Goal: Information Seeking & Learning: Learn about a topic

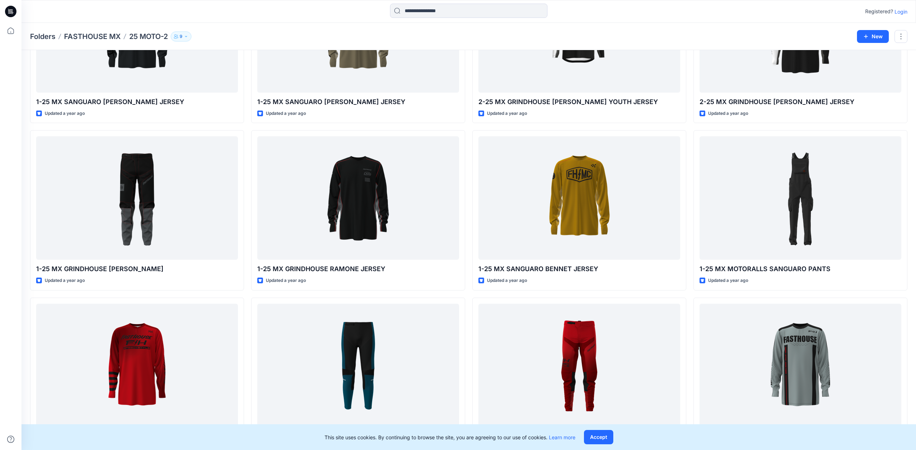
scroll to position [1833, 0]
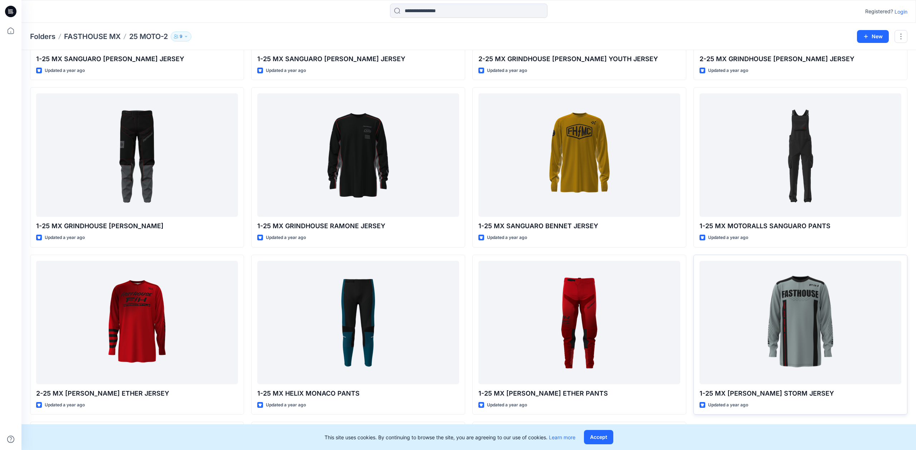
click at [780, 309] on div at bounding box center [801, 322] width 202 height 123
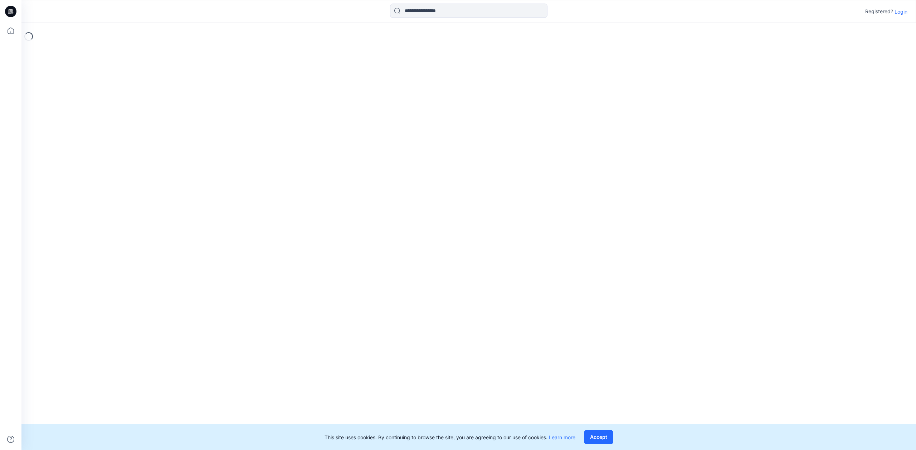
click at [780, 309] on div "Loading..." at bounding box center [468, 236] width 895 height 427
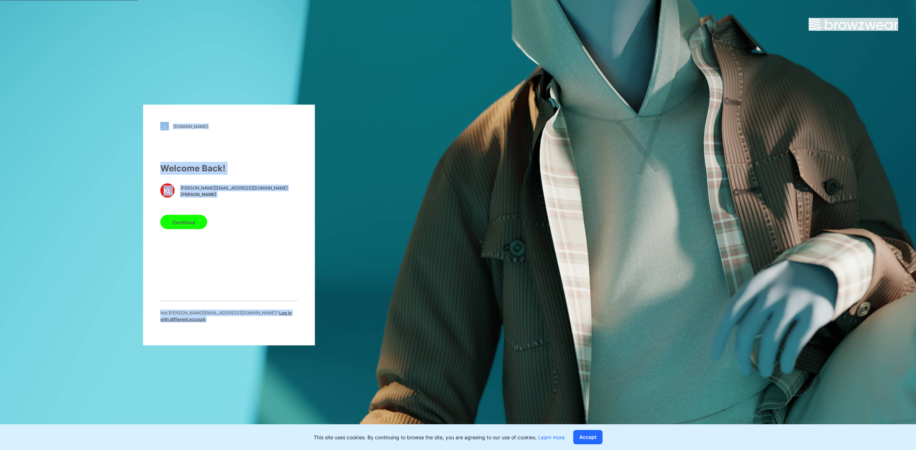
click at [196, 226] on button "Continue" at bounding box center [183, 222] width 47 height 14
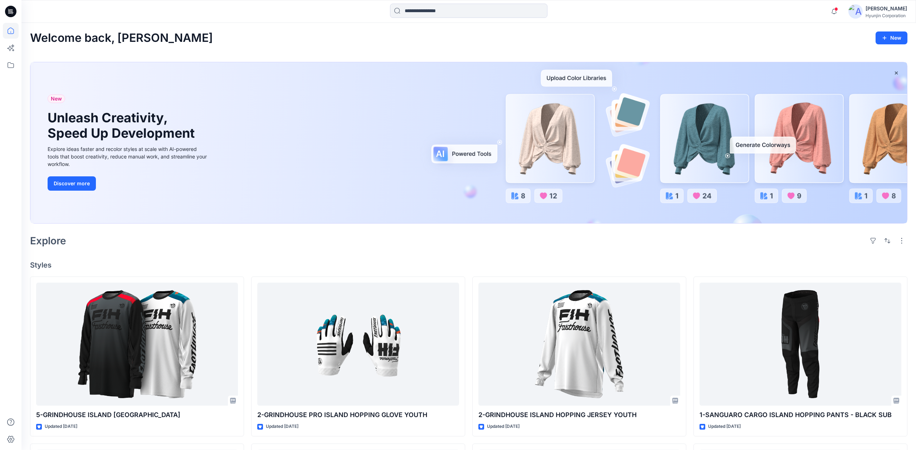
click at [9, 62] on icon at bounding box center [11, 65] width 16 height 16
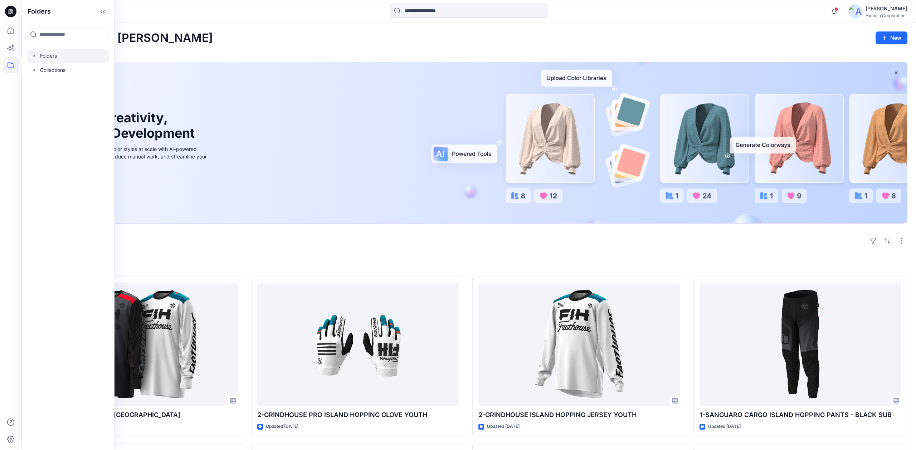
click at [34, 54] on icon "button" at bounding box center [34, 56] width 6 height 6
drag, startPoint x: 34, startPoint y: 54, endPoint x: 31, endPoint y: 70, distance: 17.0
click at [33, 54] on icon "button" at bounding box center [34, 56] width 6 height 6
click at [32, 73] on div at bounding box center [68, 70] width 82 height 14
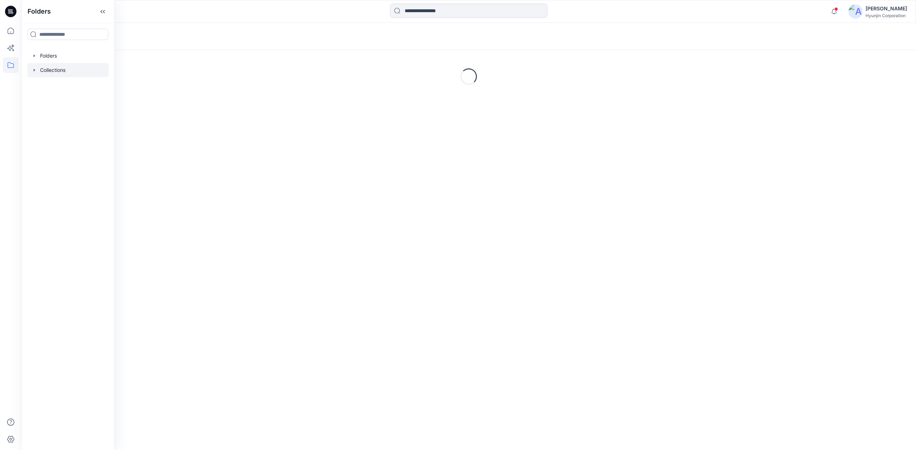
click at [32, 70] on icon "button" at bounding box center [34, 70] width 6 height 6
drag, startPoint x: 34, startPoint y: 68, endPoint x: 33, endPoint y: 60, distance: 7.9
click at [34, 68] on icon "button" at bounding box center [34, 70] width 6 height 6
drag, startPoint x: 34, startPoint y: 55, endPoint x: 36, endPoint y: 61, distance: 6.7
click at [34, 55] on icon "button" at bounding box center [34, 55] width 1 height 3
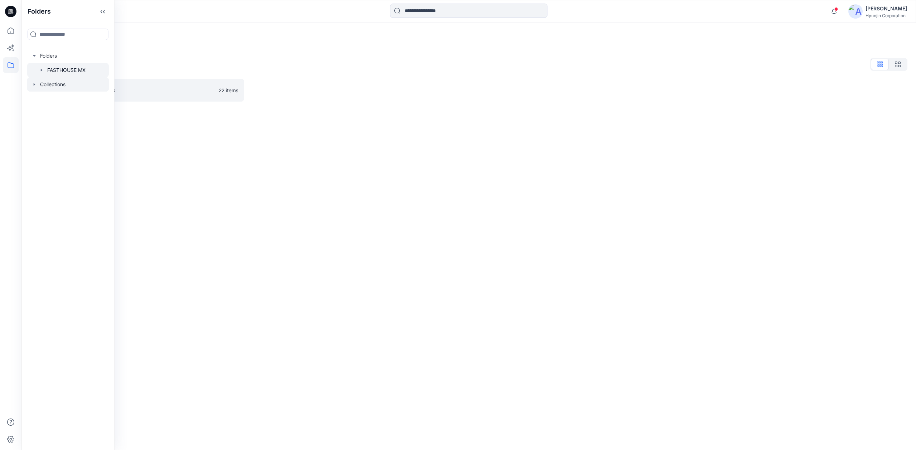
click at [40, 69] on icon "button" at bounding box center [42, 70] width 6 height 6
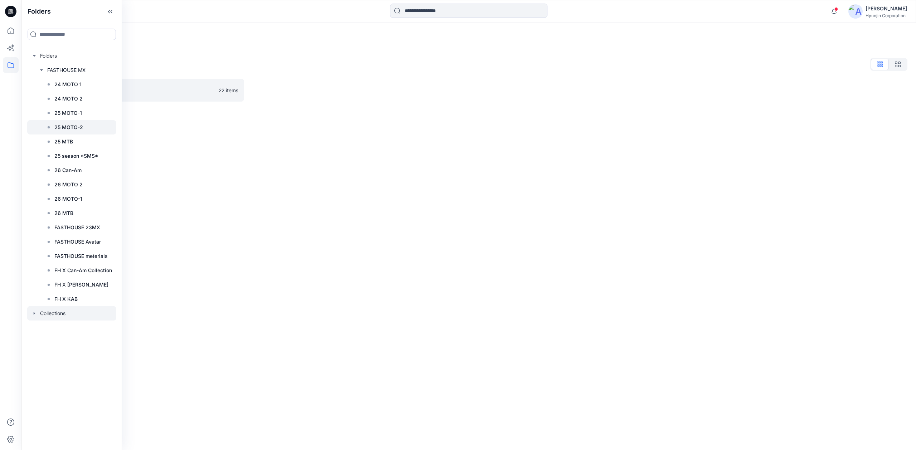
click at [88, 123] on div at bounding box center [71, 127] width 89 height 14
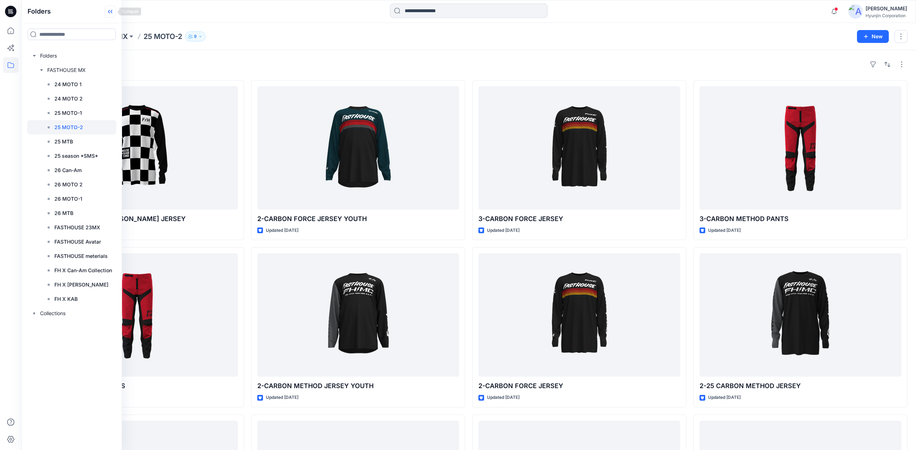
click at [113, 9] on icon at bounding box center [109, 12] width 11 height 12
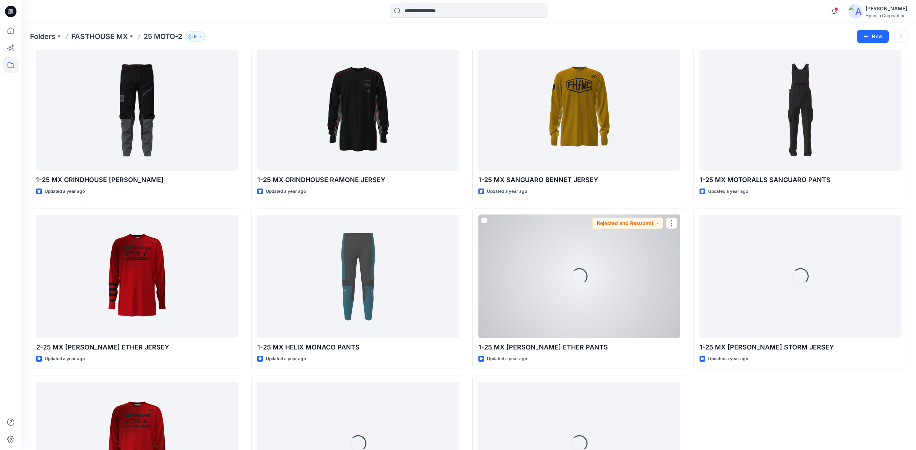
scroll to position [1973, 0]
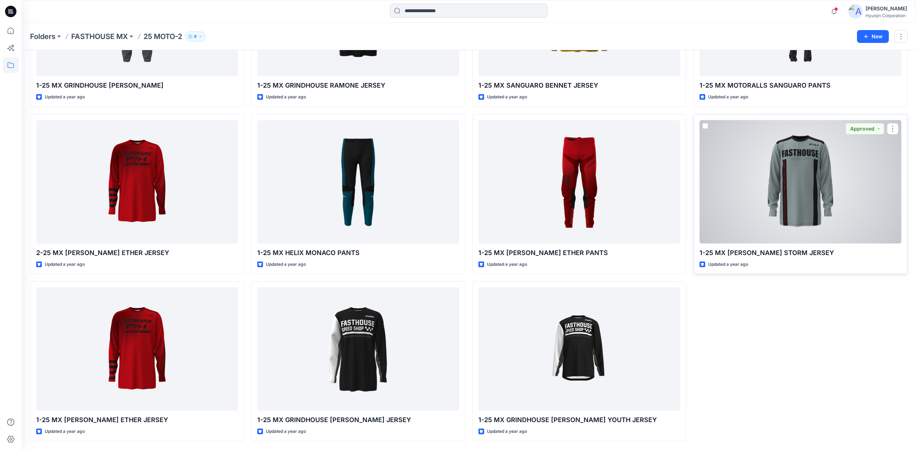
click at [792, 212] on div at bounding box center [801, 181] width 202 height 123
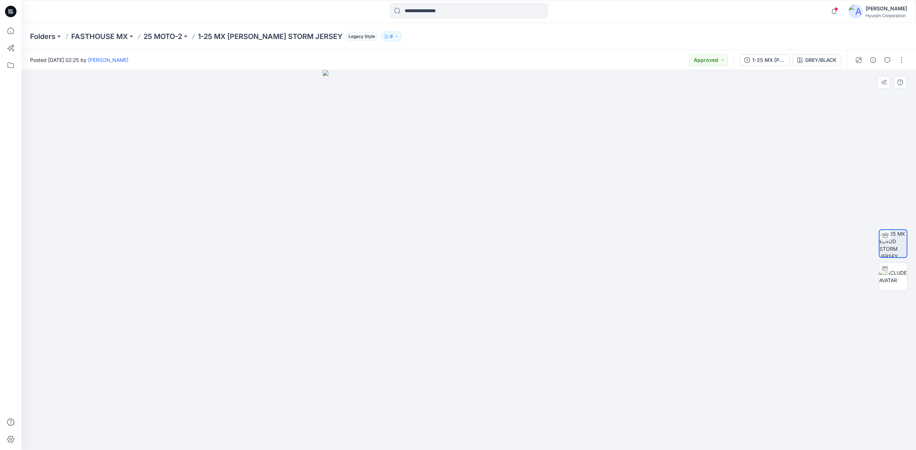
drag, startPoint x: 482, startPoint y: 206, endPoint x: 720, endPoint y: 204, distance: 237.2
click at [721, 204] on div at bounding box center [468, 260] width 895 height 380
click at [169, 32] on p "25 MOTO-2" at bounding box center [162, 36] width 39 height 10
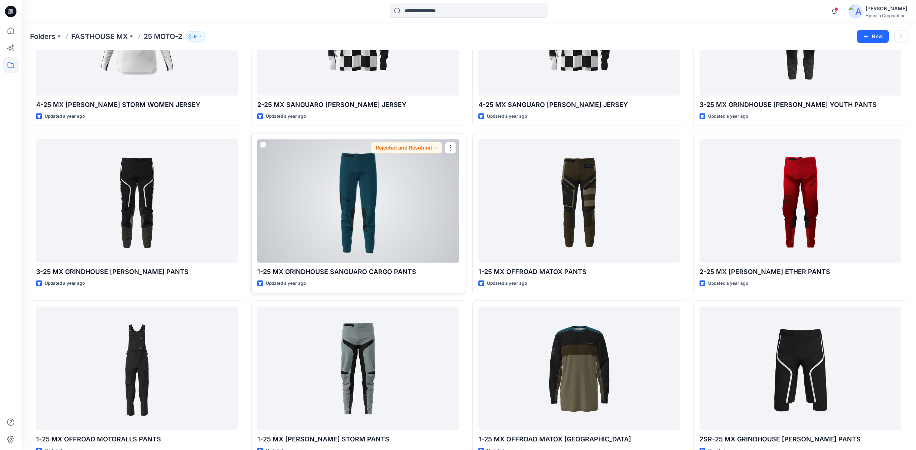
scroll to position [1121, 0]
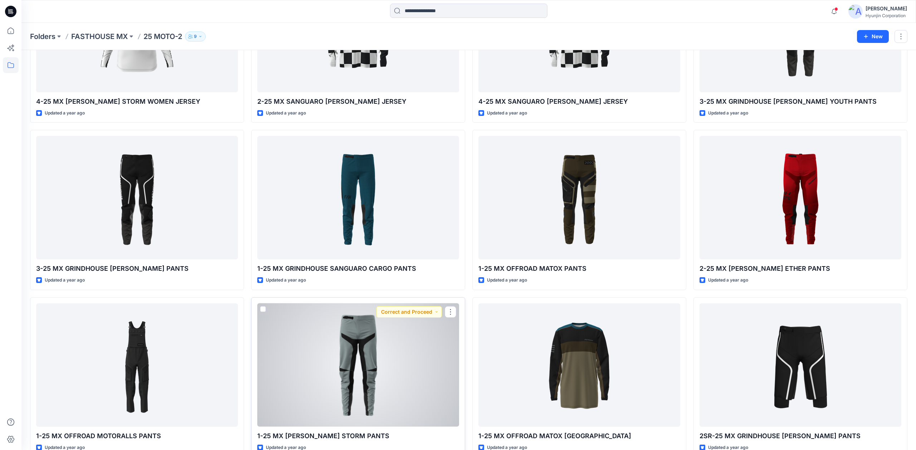
click at [339, 341] on div at bounding box center [358, 364] width 202 height 123
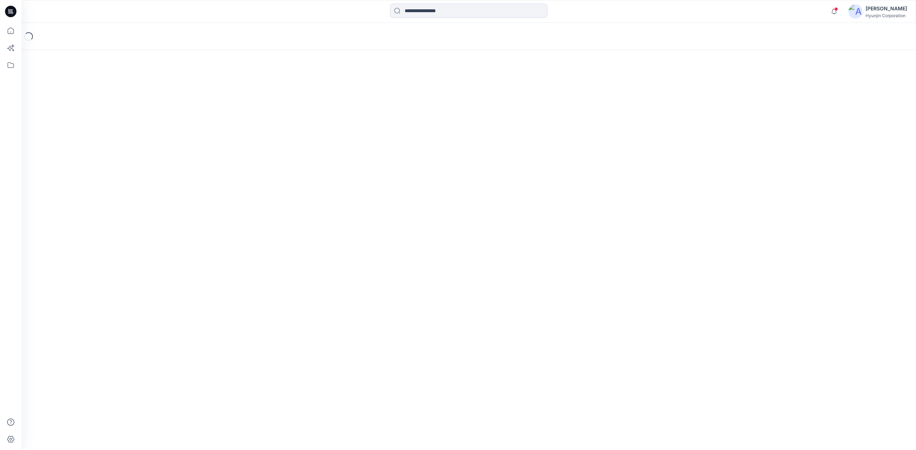
click at [339, 341] on div "Loading..." at bounding box center [468, 236] width 895 height 427
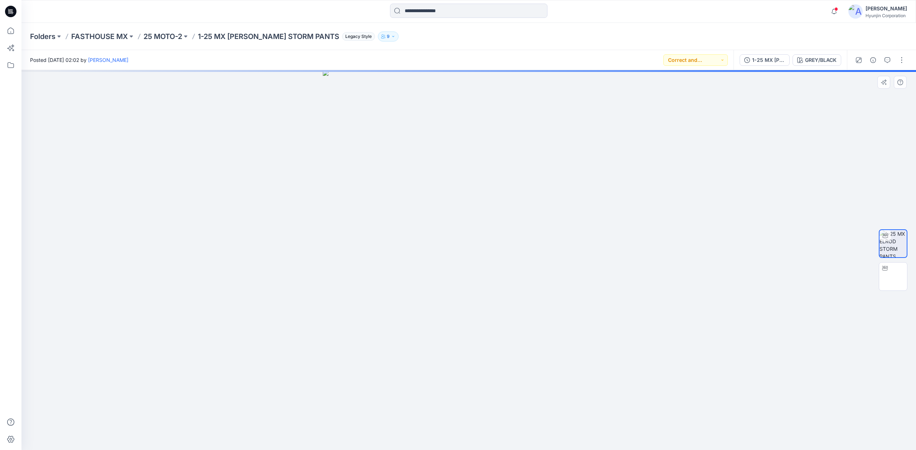
drag, startPoint x: 420, startPoint y: 179, endPoint x: 455, endPoint y: 180, distance: 35.8
click at [459, 180] on div at bounding box center [468, 260] width 895 height 380
drag, startPoint x: 455, startPoint y: 180, endPoint x: 478, endPoint y: 181, distance: 23.6
click at [478, 181] on div at bounding box center [468, 260] width 895 height 380
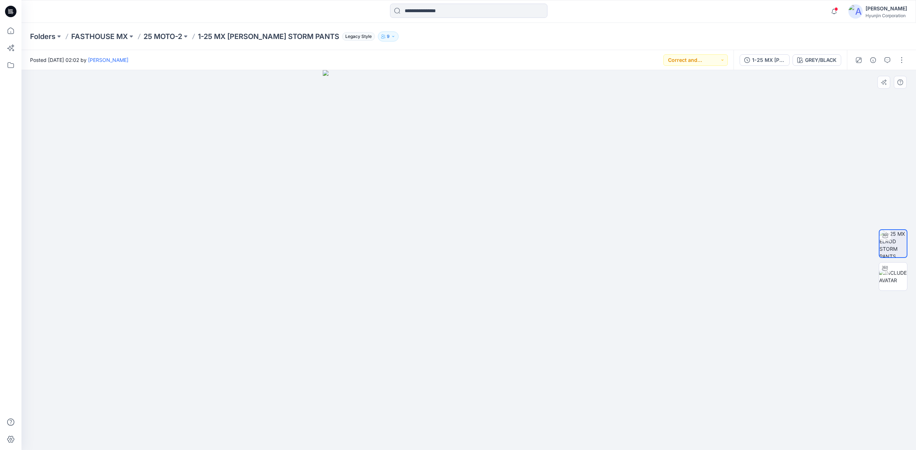
drag, startPoint x: 483, startPoint y: 271, endPoint x: 533, endPoint y: 277, distance: 50.9
click at [532, 276] on div at bounding box center [468, 260] width 895 height 380
click at [721, 59] on button "Correct and Proceed" at bounding box center [695, 59] width 64 height 11
click at [764, 104] on div at bounding box center [468, 260] width 895 height 380
click at [461, 112] on div at bounding box center [468, 260] width 895 height 380
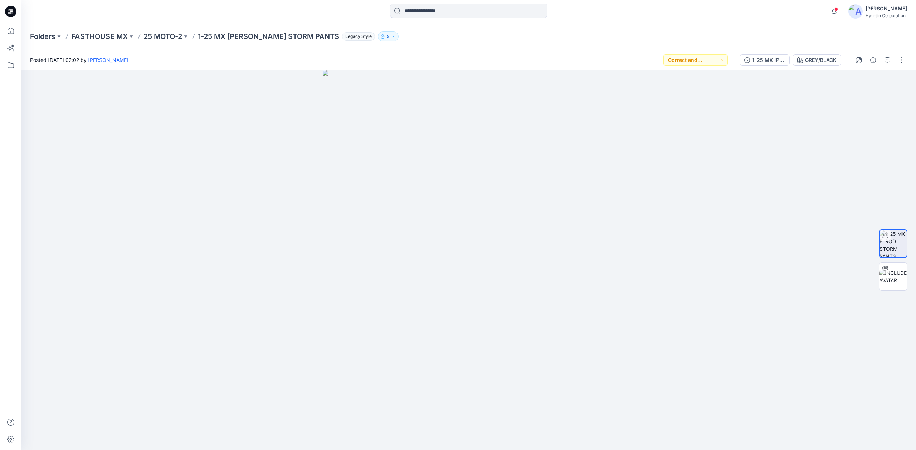
drag, startPoint x: 449, startPoint y: 113, endPoint x: 311, endPoint y: 64, distance: 146.8
click at [394, 121] on div at bounding box center [468, 260] width 895 height 380
click at [458, 4] on input at bounding box center [468, 11] width 157 height 14
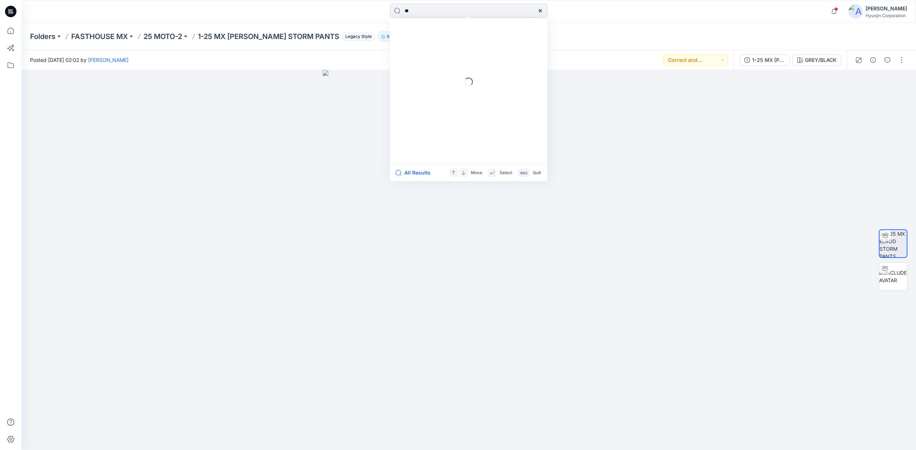
type input "*"
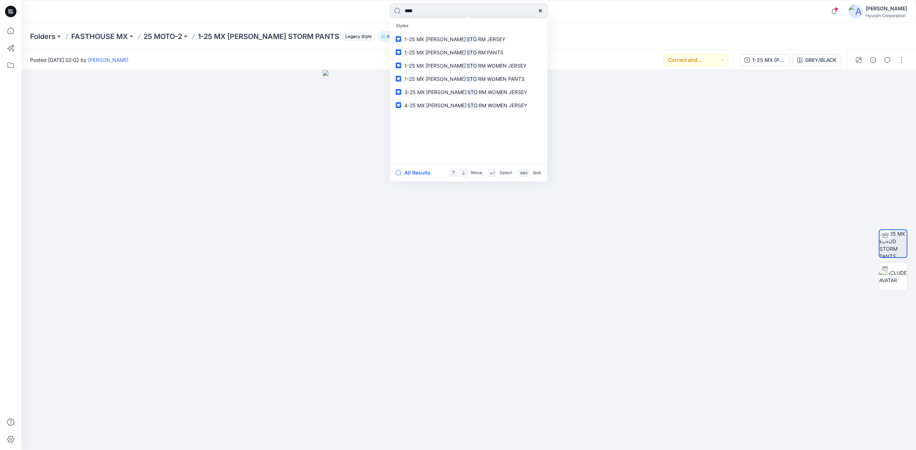
type input "*****"
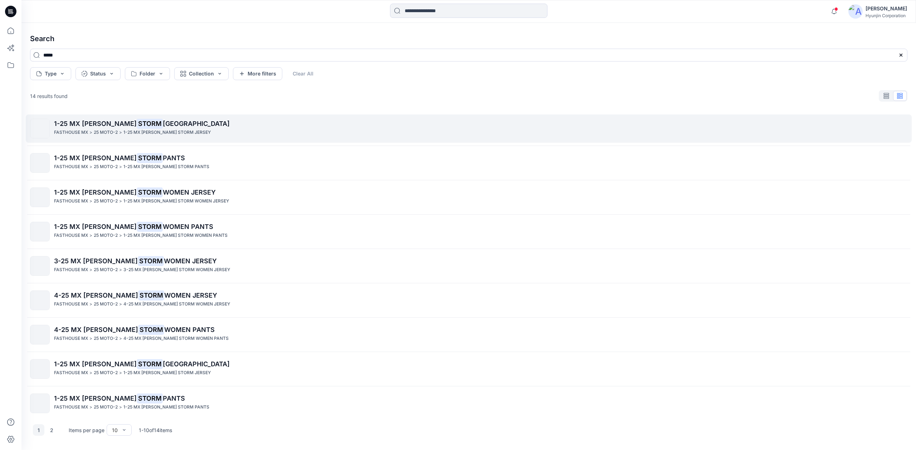
click at [227, 126] on p "1-25 MX ELROD STORM JERSEY" at bounding box center [480, 124] width 853 height 10
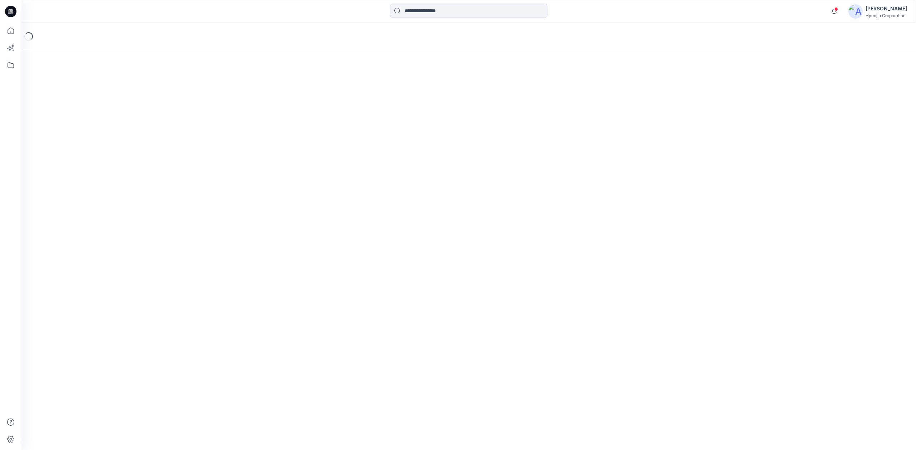
click at [227, 126] on div "Loading..." at bounding box center [468, 236] width 895 height 427
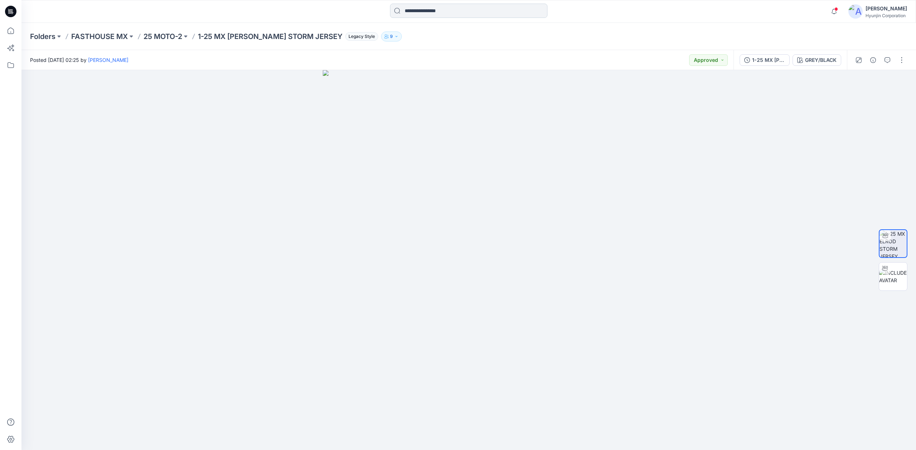
click at [473, 11] on input at bounding box center [468, 11] width 157 height 14
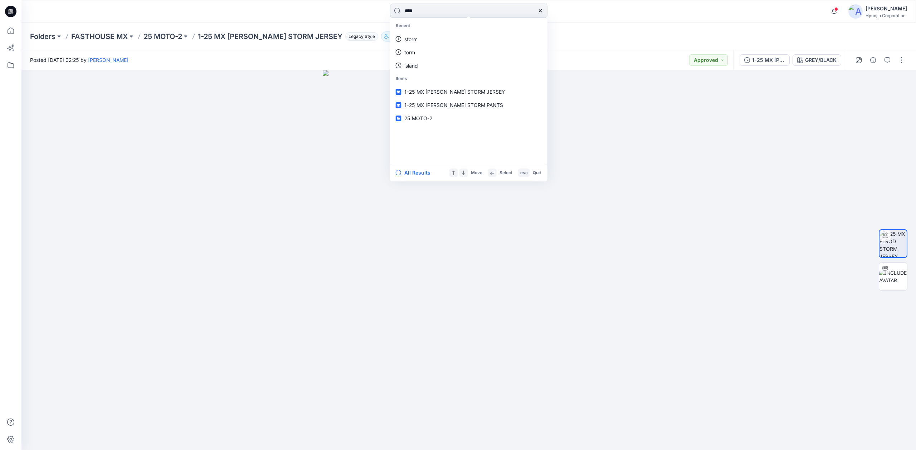
type input "*****"
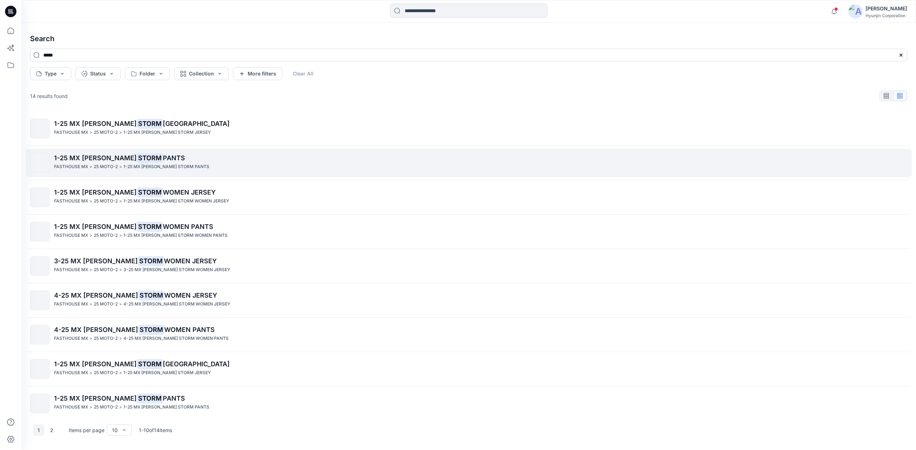
click at [233, 161] on p "1-25 MX ELROD STORM PANTS" at bounding box center [480, 158] width 853 height 10
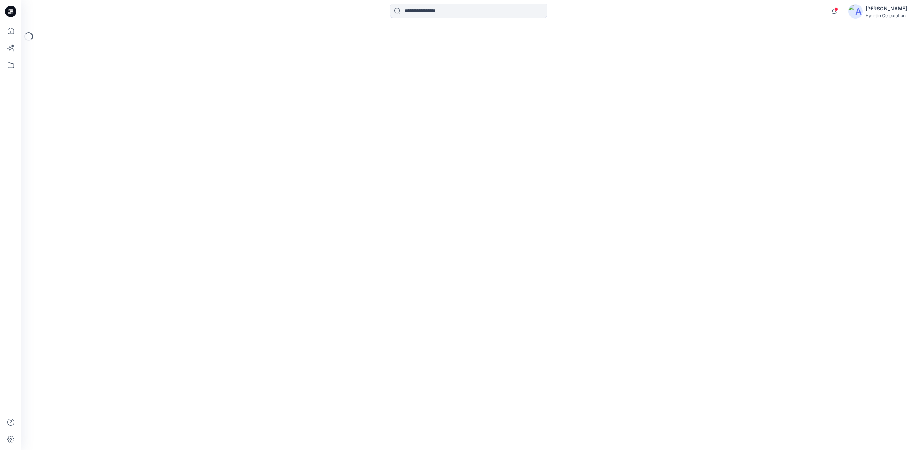
click at [233, 161] on div "Loading..." at bounding box center [468, 236] width 895 height 427
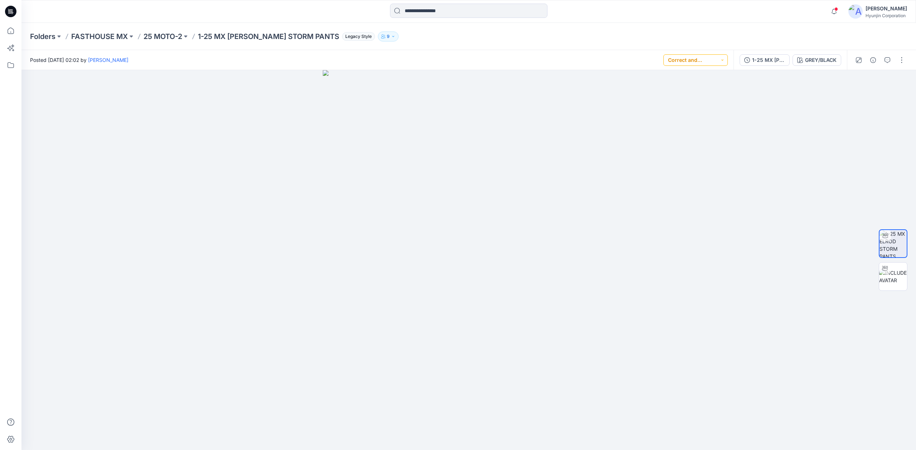
click at [721, 64] on button "Correct and Proceed" at bounding box center [695, 59] width 64 height 11
click at [582, 56] on div "Posted Tuesday, June 25, 2024 02:02 by Dajin Hwang Correct and Proceed Set Stat…" at bounding box center [377, 60] width 712 height 20
click at [870, 57] on button "button" at bounding box center [872, 59] width 11 height 11
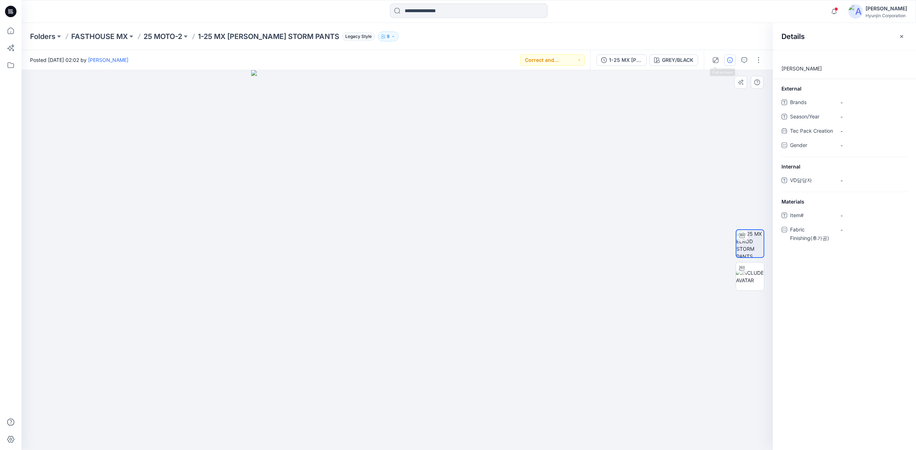
click at [704, 140] on div at bounding box center [396, 260] width 751 height 380
click at [637, 99] on div at bounding box center [396, 260] width 751 height 380
drag, startPoint x: 446, startPoint y: 209, endPoint x: 502, endPoint y: 216, distance: 56.3
click at [469, 214] on div at bounding box center [396, 260] width 751 height 380
click at [421, 9] on input at bounding box center [468, 11] width 157 height 14
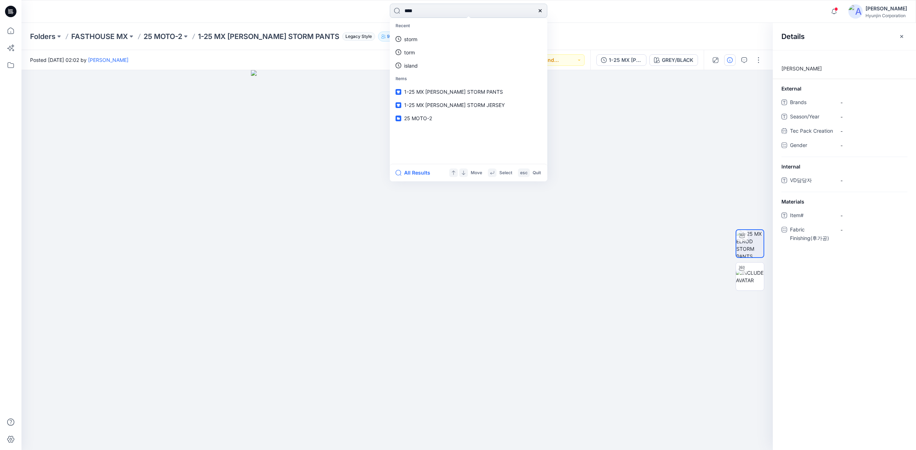
type input "*****"
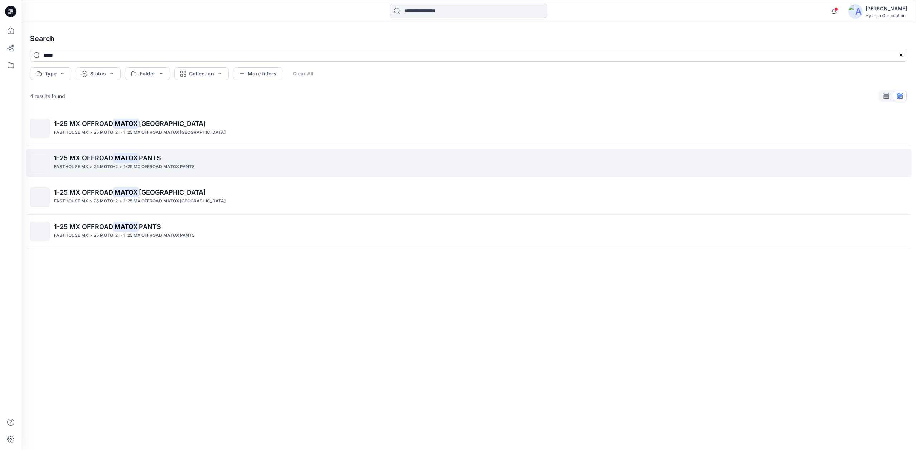
click at [238, 157] on p "1-25 MX OFFROAD MATOX PANTS" at bounding box center [480, 158] width 853 height 10
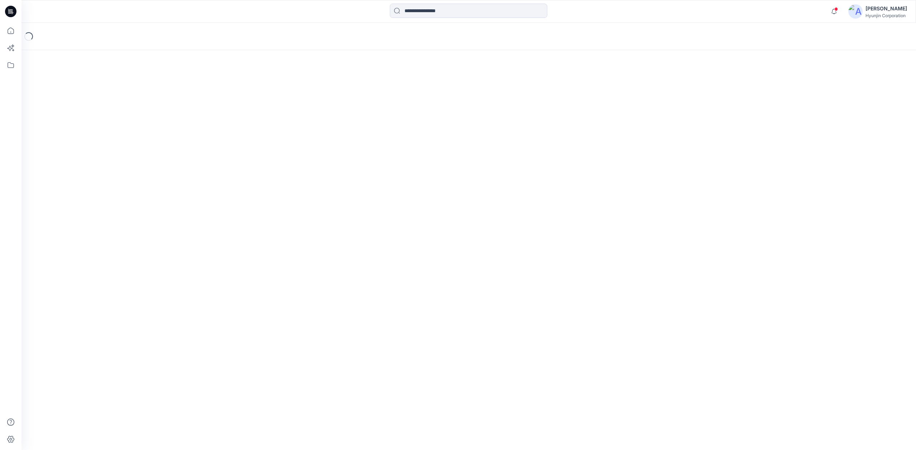
click at [238, 157] on div "Loading..." at bounding box center [468, 236] width 894 height 427
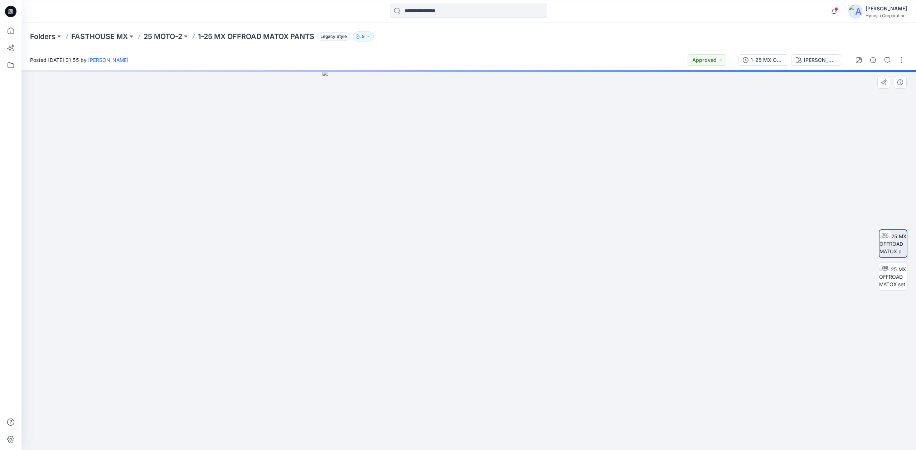
drag, startPoint x: 518, startPoint y: 219, endPoint x: 509, endPoint y: 239, distance: 21.9
click at [509, 239] on div at bounding box center [468, 260] width 894 height 380
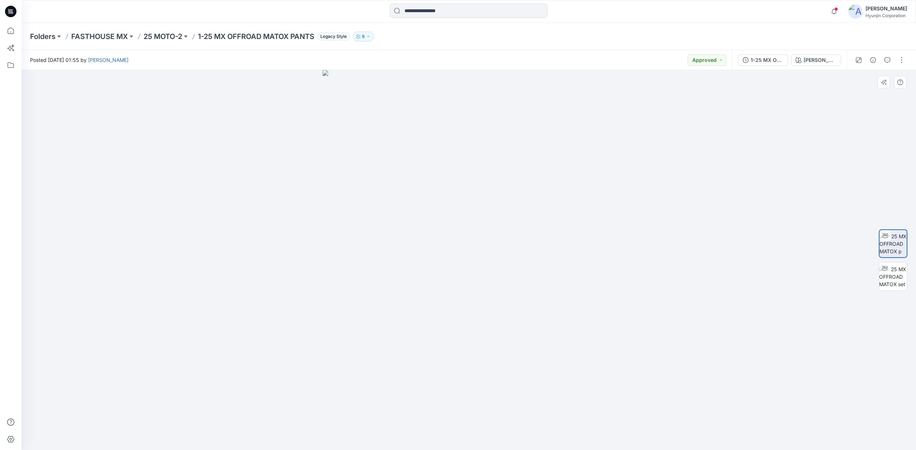
drag, startPoint x: 477, startPoint y: 192, endPoint x: 403, endPoint y: 199, distance: 75.1
click at [401, 198] on div at bounding box center [468, 260] width 894 height 380
drag, startPoint x: 392, startPoint y: 193, endPoint x: 505, endPoint y: 187, distance: 113.2
click at [505, 187] on div at bounding box center [468, 260] width 894 height 380
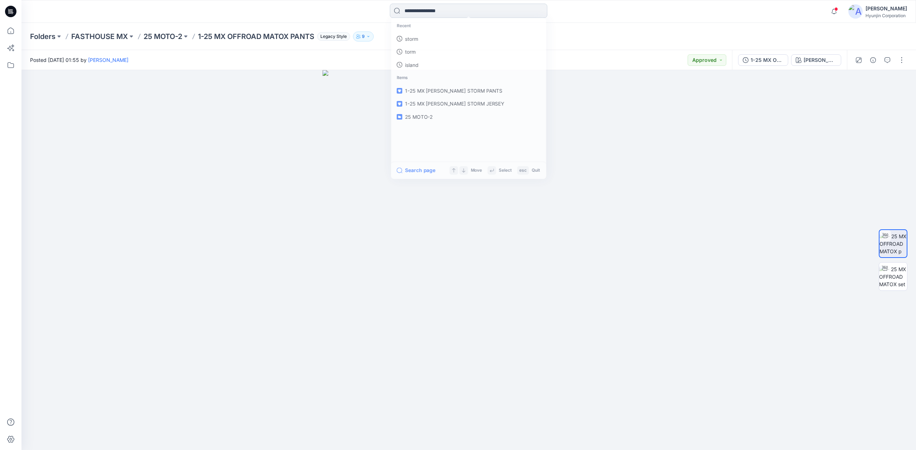
click at [437, 13] on input at bounding box center [468, 11] width 157 height 14
type input "*****"
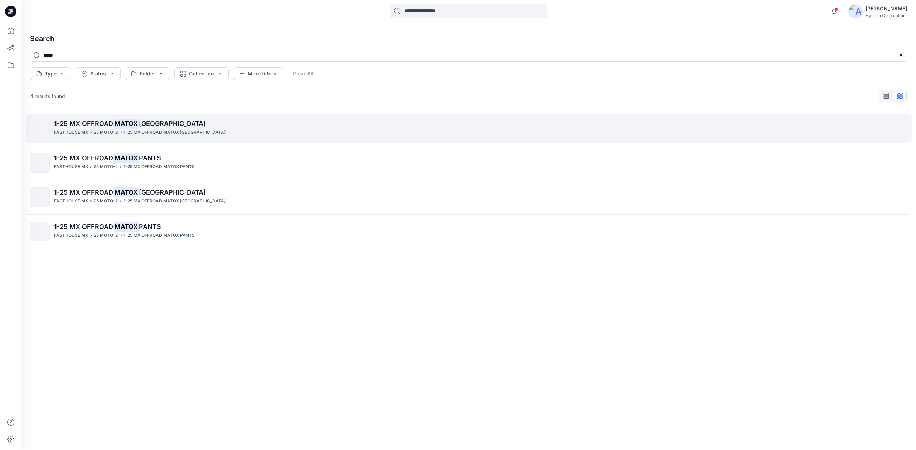
click at [245, 132] on div "FASTHOUSE MX > 25 MOTO-2 > 1-25 MX OFFROAD MATOX JERSEY" at bounding box center [480, 133] width 853 height 8
click at [245, 132] on div "Search ***** Type Status Folder Collection More filters Clear All 4 results fou…" at bounding box center [468, 236] width 894 height 427
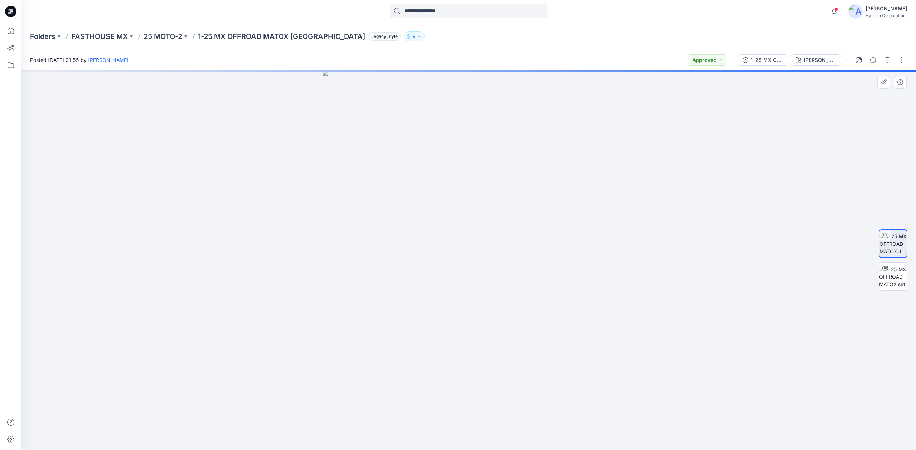
drag, startPoint x: 472, startPoint y: 204, endPoint x: 517, endPoint y: 205, distance: 45.8
click at [517, 205] on div at bounding box center [468, 260] width 894 height 380
drag, startPoint x: 516, startPoint y: 204, endPoint x: 517, endPoint y: 177, distance: 27.2
click at [473, 414] on div at bounding box center [468, 432] width 215 height 36
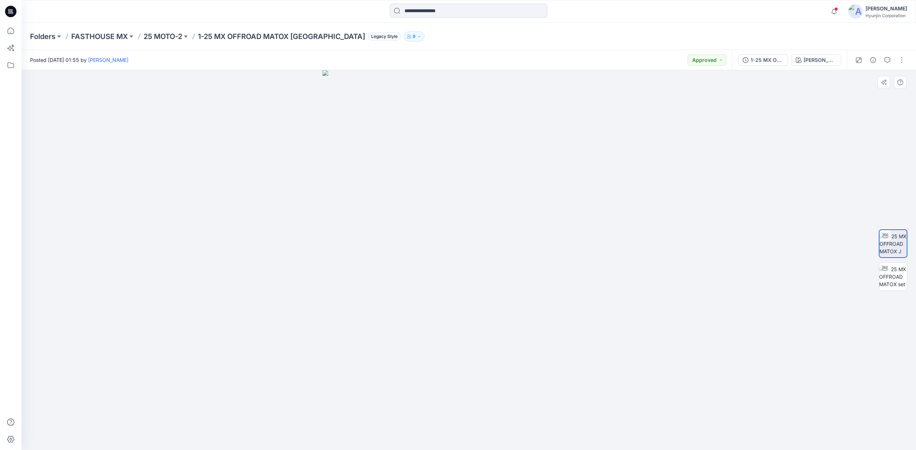
drag, startPoint x: 468, startPoint y: 248, endPoint x: 507, endPoint y: 249, distance: 38.7
click at [506, 250] on div at bounding box center [468, 260] width 894 height 380
drag, startPoint x: 506, startPoint y: 213, endPoint x: 480, endPoint y: 219, distance: 26.8
click at [480, 219] on div at bounding box center [468, 260] width 894 height 380
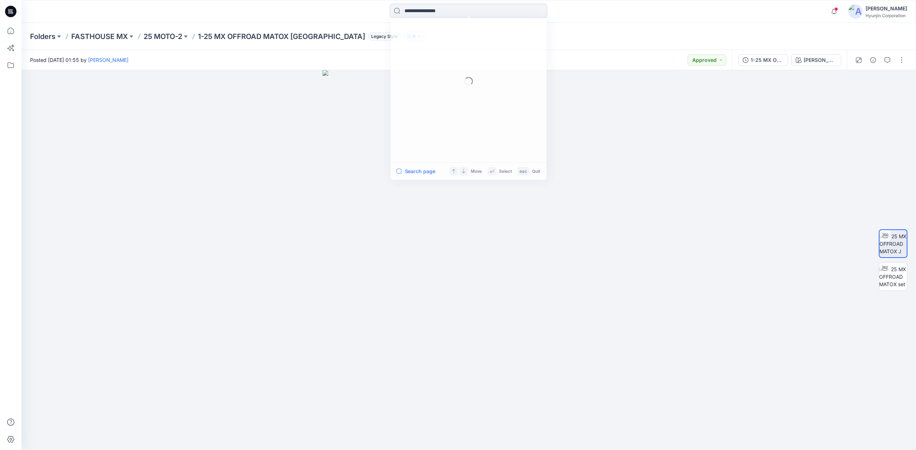
click at [494, 11] on input at bounding box center [468, 11] width 157 height 14
type input "******"
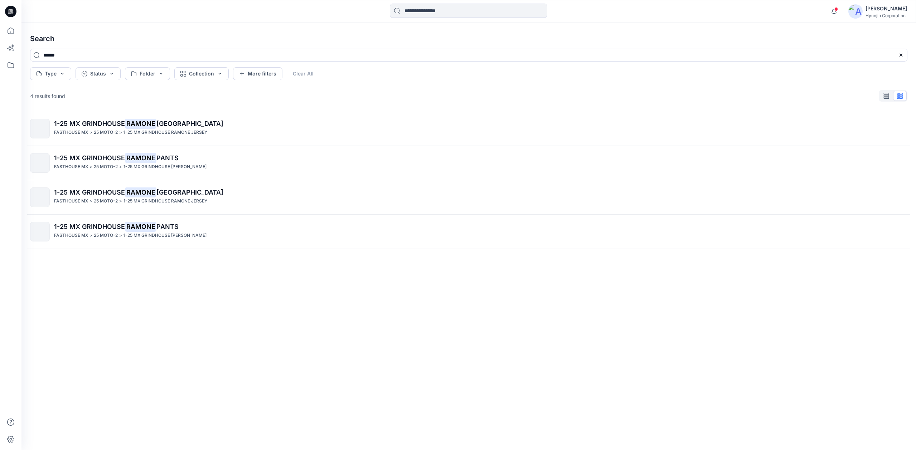
click at [234, 299] on div "1-25 MX GRINDHOUSE RAMONE JERSEY FASTHOUSE MX > 25 MOTO-2 > 1-25 MX GRINDHOUSE …" at bounding box center [468, 270] width 888 height 316
click at [439, 15] on input at bounding box center [468, 11] width 157 height 14
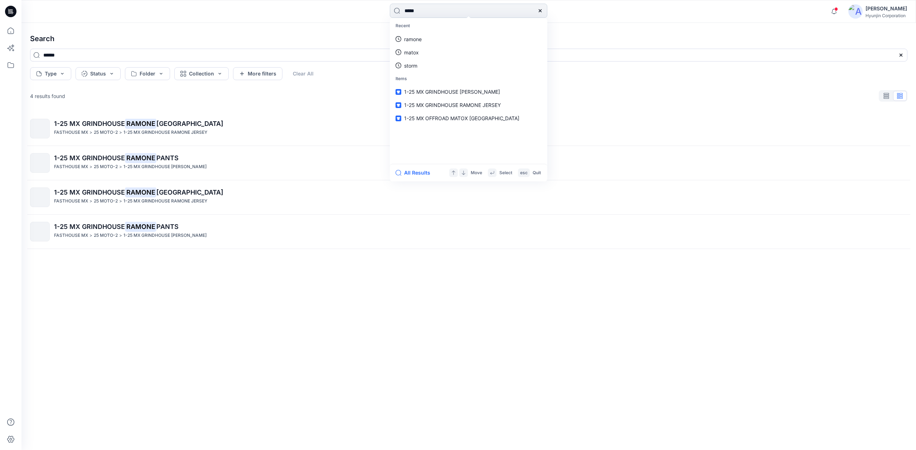
type input "******"
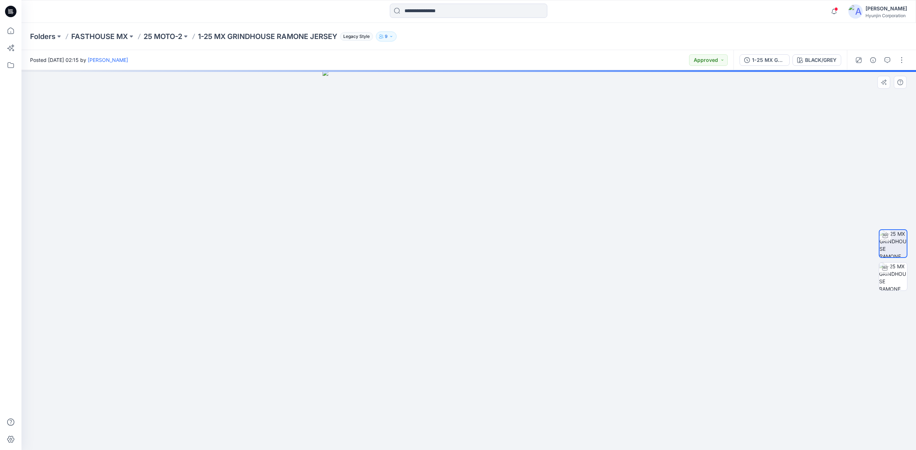
drag, startPoint x: 481, startPoint y: 206, endPoint x: 555, endPoint y: 189, distance: 76.1
click at [513, 209] on div at bounding box center [468, 260] width 894 height 380
click at [827, 58] on div "BLACK/GREY" at bounding box center [820, 60] width 31 height 8
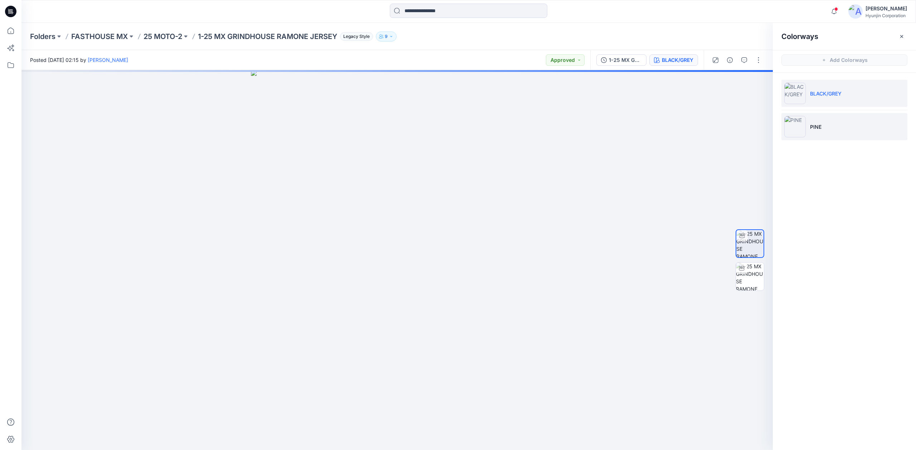
click at [828, 122] on li "PINE" at bounding box center [844, 126] width 126 height 27
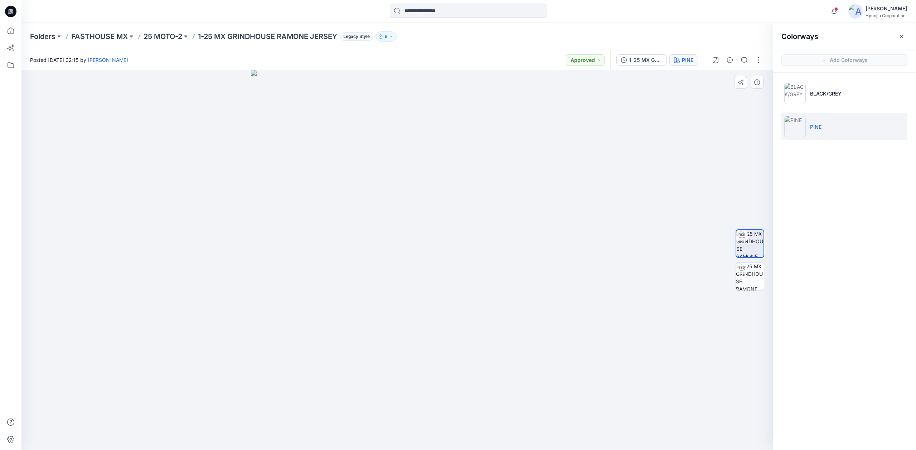
drag, startPoint x: 456, startPoint y: 238, endPoint x: 389, endPoint y: 239, distance: 67.6
click at [389, 239] on div at bounding box center [396, 260] width 751 height 380
drag, startPoint x: 384, startPoint y: 223, endPoint x: 440, endPoint y: 224, distance: 56.2
click at [440, 224] on div at bounding box center [396, 260] width 751 height 380
drag, startPoint x: 380, startPoint y: 197, endPoint x: 462, endPoint y: 201, distance: 81.4
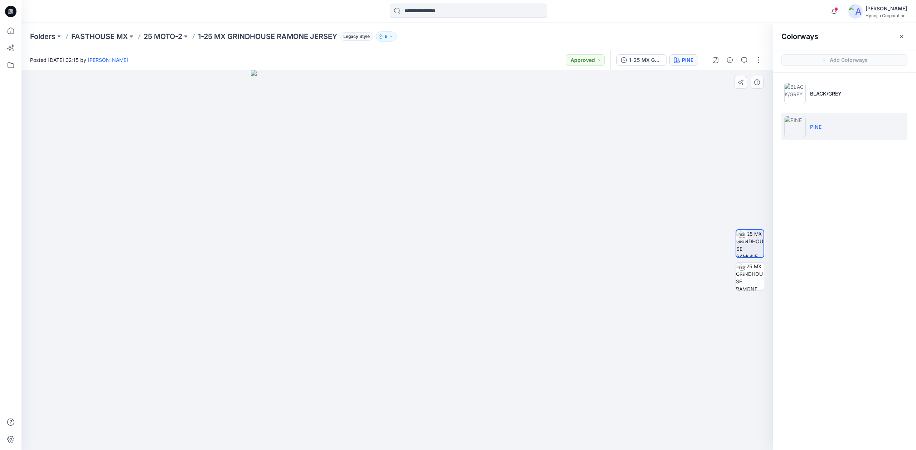
click at [462, 201] on div at bounding box center [396, 260] width 751 height 380
drag, startPoint x: 571, startPoint y: 240, endPoint x: 570, endPoint y: 245, distance: 4.8
click at [570, 245] on div at bounding box center [396, 260] width 751 height 380
drag, startPoint x: 461, startPoint y: 232, endPoint x: 549, endPoint y: 244, distance: 88.9
click at [549, 244] on div at bounding box center [396, 260] width 751 height 380
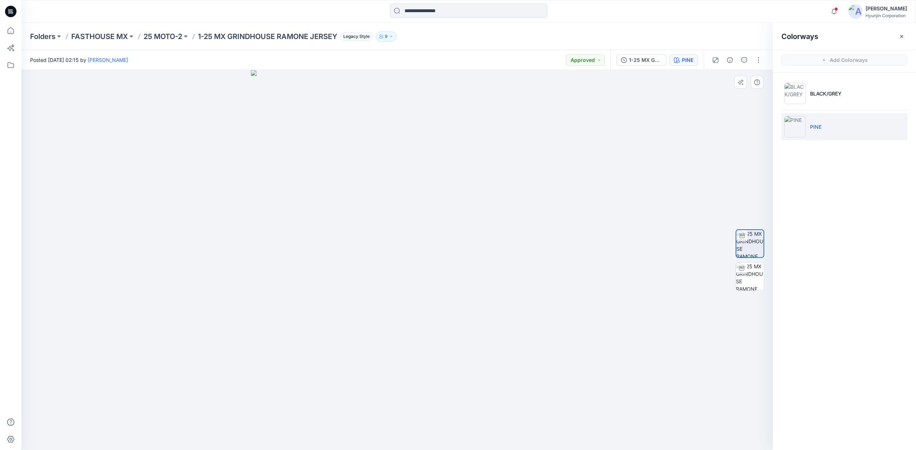
drag, startPoint x: 458, startPoint y: 293, endPoint x: 440, endPoint y: 295, distance: 18.4
click at [440, 295] on div at bounding box center [396, 260] width 751 height 380
drag, startPoint x: 370, startPoint y: 289, endPoint x: 429, endPoint y: 291, distance: 58.7
click at [429, 291] on div at bounding box center [396, 260] width 751 height 380
click at [722, 260] on div at bounding box center [396, 260] width 751 height 380
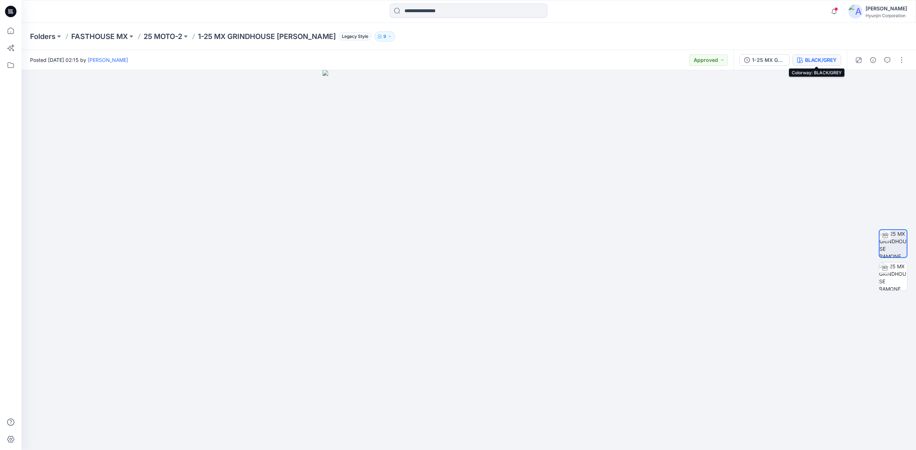
click at [826, 59] on div "BLACK/GREY" at bounding box center [820, 60] width 31 height 8
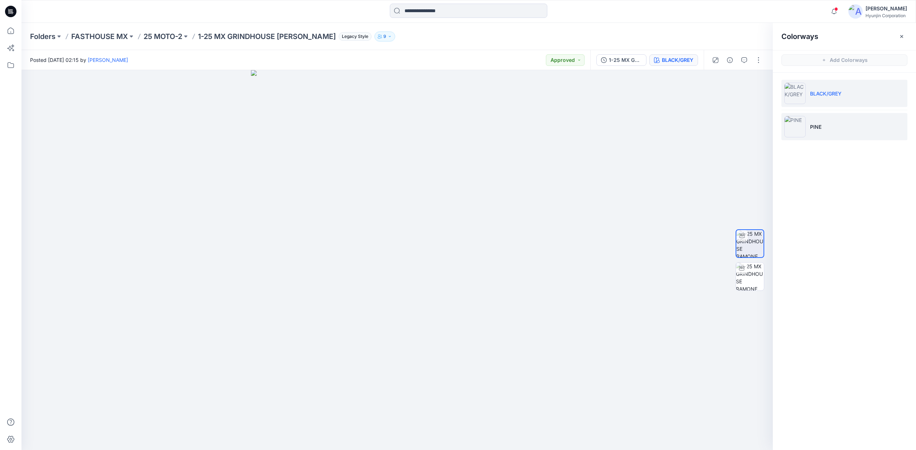
click at [820, 118] on li "PINE" at bounding box center [844, 126] width 126 height 27
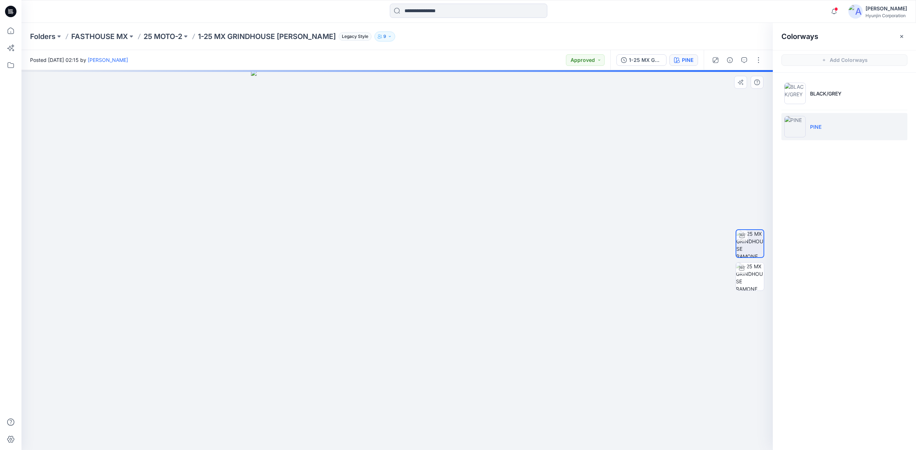
drag, startPoint x: 453, startPoint y: 165, endPoint x: 333, endPoint y: 169, distance: 119.9
click at [332, 169] on div at bounding box center [396, 260] width 751 height 380
drag, startPoint x: 370, startPoint y: 174, endPoint x: 397, endPoint y: 177, distance: 27.5
click at [396, 177] on div at bounding box center [396, 260] width 751 height 380
drag, startPoint x: 424, startPoint y: 238, endPoint x: 501, endPoint y: 235, distance: 77.0
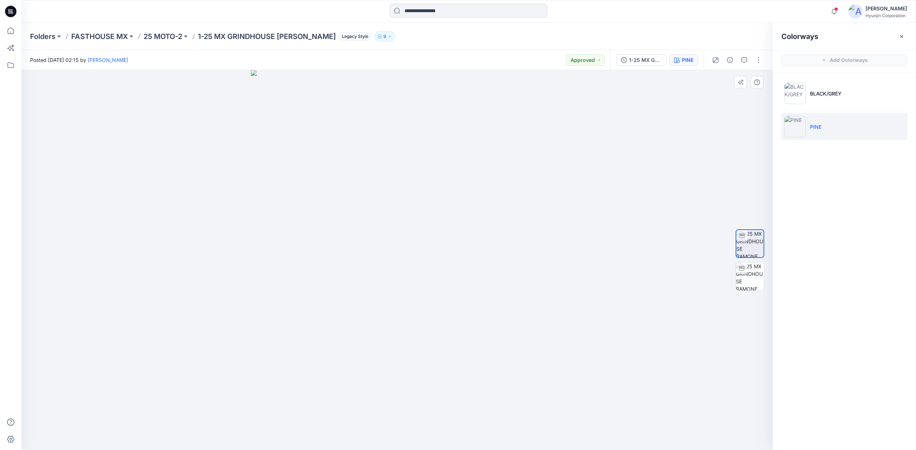
click at [499, 235] on div at bounding box center [396, 260] width 751 height 380
drag, startPoint x: 425, startPoint y: 166, endPoint x: 337, endPoint y: 182, distance: 89.1
click at [337, 182] on div at bounding box center [396, 260] width 751 height 380
drag, startPoint x: 325, startPoint y: 155, endPoint x: 435, endPoint y: 169, distance: 111.1
click at [435, 169] on div at bounding box center [396, 260] width 751 height 380
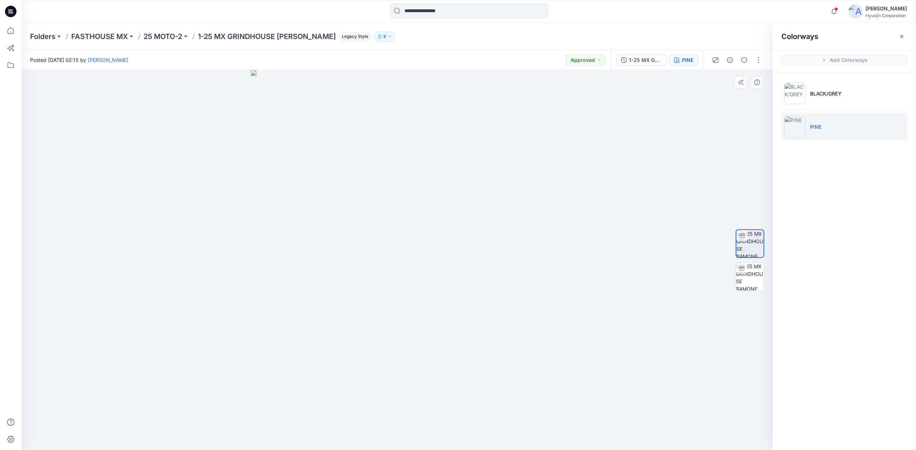
drag, startPoint x: 381, startPoint y: 149, endPoint x: 389, endPoint y: 151, distance: 8.6
click at [389, 151] on div at bounding box center [396, 260] width 751 height 380
drag, startPoint x: 373, startPoint y: 206, endPoint x: 255, endPoint y: 209, distance: 118.5
click at [255, 209] on div at bounding box center [396, 260] width 751 height 380
drag, startPoint x: 443, startPoint y: 234, endPoint x: 357, endPoint y: 237, distance: 85.9
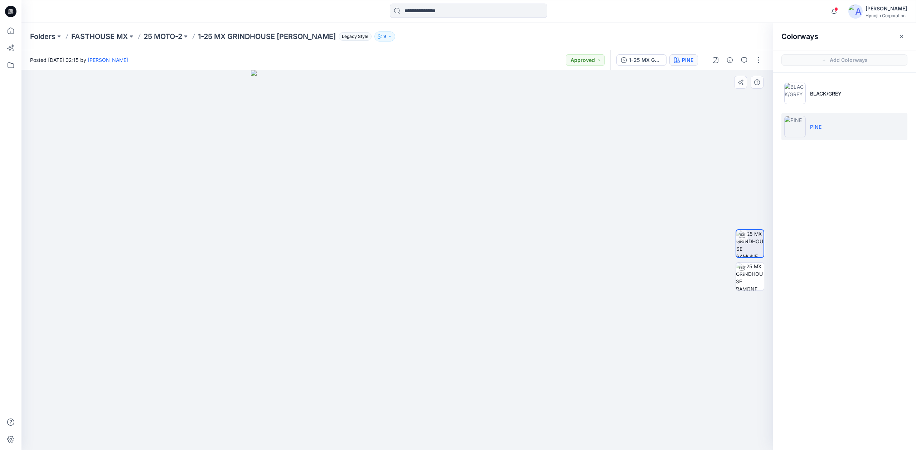
click at [357, 237] on div at bounding box center [396, 260] width 751 height 380
drag, startPoint x: 442, startPoint y: 178, endPoint x: 328, endPoint y: 188, distance: 114.3
click at [328, 188] on div at bounding box center [396, 260] width 751 height 380
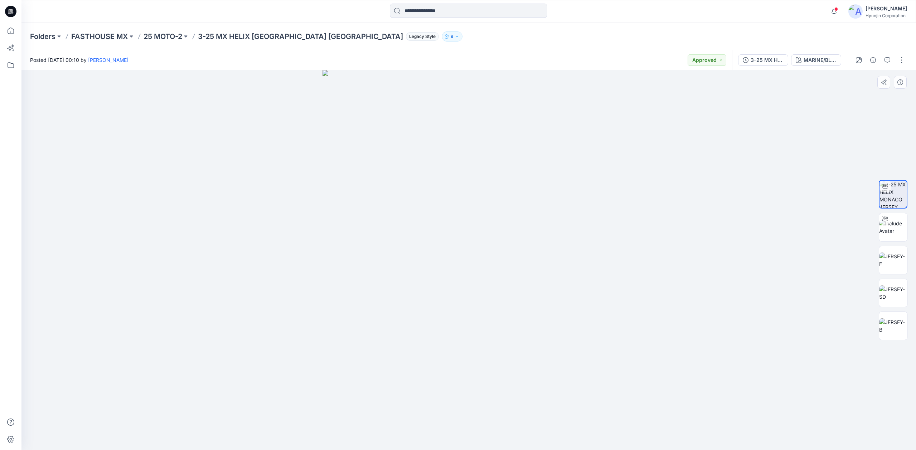
drag, startPoint x: 554, startPoint y: 191, endPoint x: 393, endPoint y: 191, distance: 161.0
click at [353, 197] on div at bounding box center [468, 260] width 894 height 380
drag, startPoint x: 518, startPoint y: 206, endPoint x: 430, endPoint y: 224, distance: 89.7
click at [430, 224] on div at bounding box center [468, 260] width 894 height 380
drag, startPoint x: 430, startPoint y: 224, endPoint x: 424, endPoint y: 228, distance: 7.4
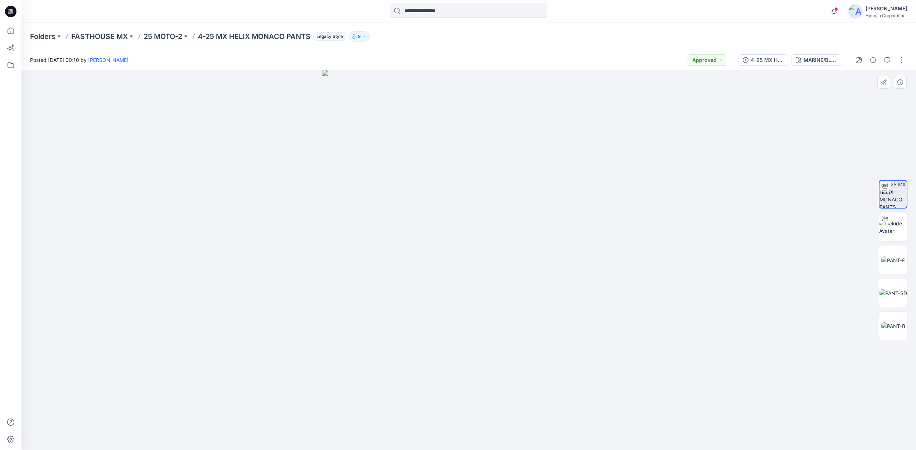
click at [424, 228] on div at bounding box center [468, 260] width 894 height 380
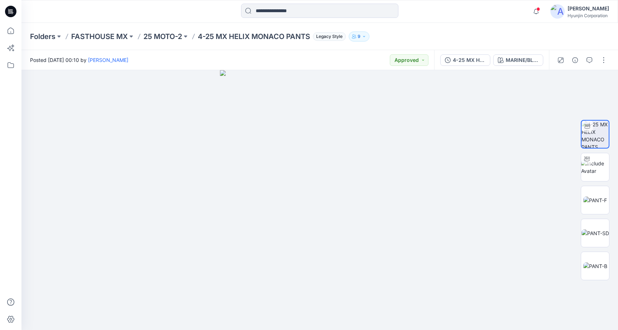
click at [475, 45] on div "Folders FASTHOUSE MX 25 MOTO-2 4-25 MX HELIX MONACO PANTS Legacy Style 9" at bounding box center [319, 36] width 597 height 27
click at [456, 41] on div "Folders FASTHOUSE MX 25 MOTO-2 4-25 MX HELIX MONACO PANTS Legacy Style 9" at bounding box center [292, 36] width 524 height 10
